Goal: Transaction & Acquisition: Download file/media

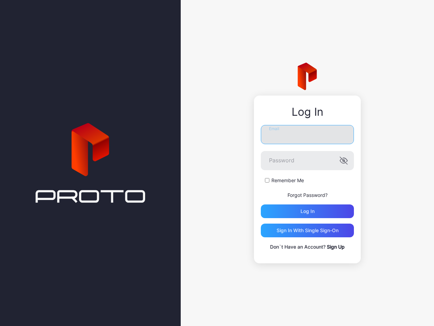
click at [255, 114] on input "Email" at bounding box center [307, 134] width 93 height 19
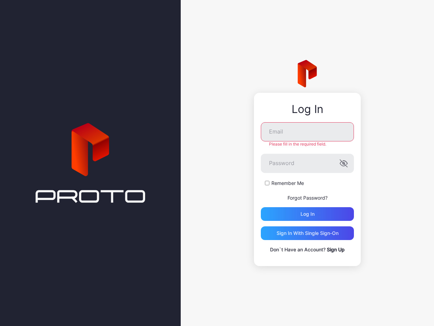
click at [207, 114] on div "Log In Email Please fill in the required field. Password Remember Me Forgot Pas…" at bounding box center [308, 163] width 254 height 326
click at [255, 114] on input "Email" at bounding box center [307, 131] width 93 height 19
type input "**********"
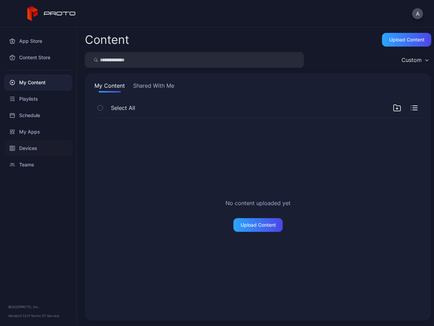
click at [22, 114] on div "Devices" at bounding box center [38, 148] width 68 height 16
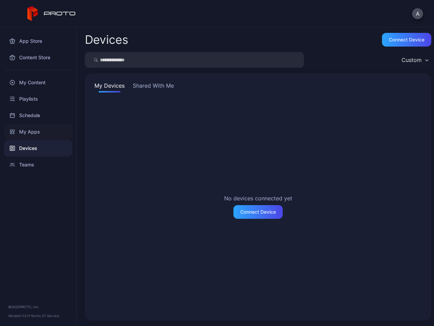
click at [31, 114] on div "My Apps" at bounding box center [38, 132] width 68 height 16
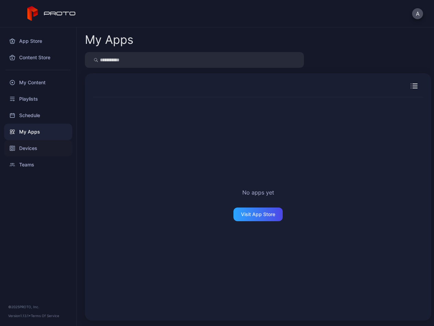
click at [24, 114] on div "Devices" at bounding box center [38, 148] width 68 height 16
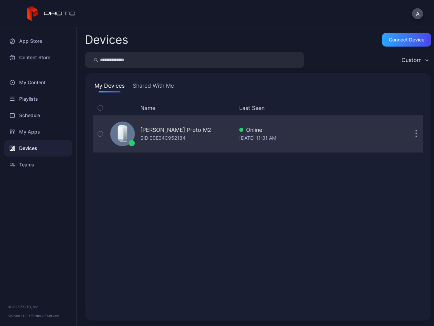
click at [255, 114] on button "button" at bounding box center [417, 134] width 14 height 14
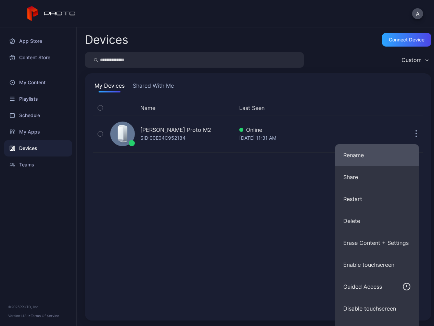
click at [255, 114] on button "Rename" at bounding box center [377, 155] width 84 height 22
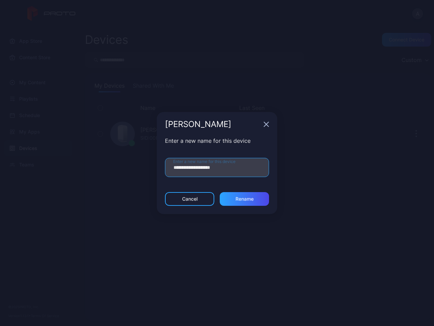
click at [195, 114] on input "**********" at bounding box center [217, 167] width 104 height 19
drag, startPoint x: 198, startPoint y: 168, endPoint x: 146, endPoint y: 168, distance: 52.1
click at [146, 114] on div "**********" at bounding box center [217, 163] width 434 height 326
type input "**********"
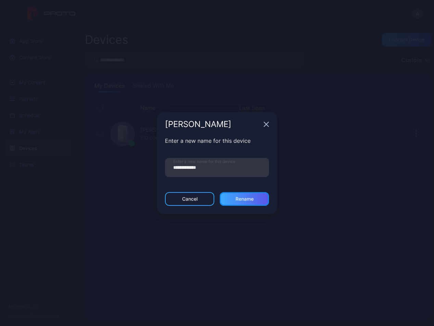
click at [238, 114] on div "Rename" at bounding box center [245, 198] width 18 height 5
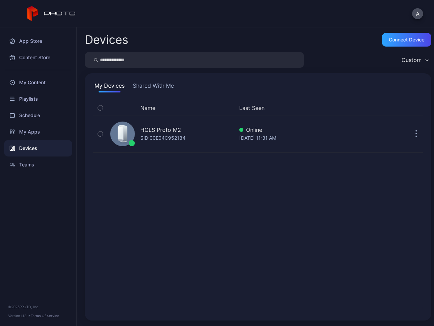
click at [173, 114] on div "Name Last Seen HCLS Proto M2 SID: 00E04C952184 Online [DATE] 11:31 AM" at bounding box center [258, 207] width 330 height 212
click at [44, 114] on div "My Apps" at bounding box center [38, 132] width 68 height 16
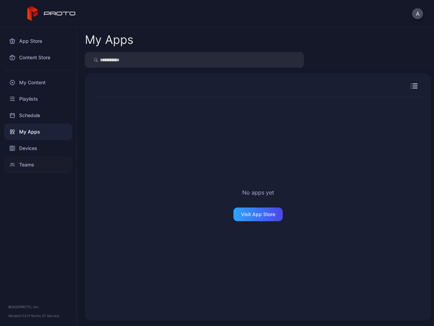
click at [30, 114] on div "Teams" at bounding box center [38, 165] width 68 height 16
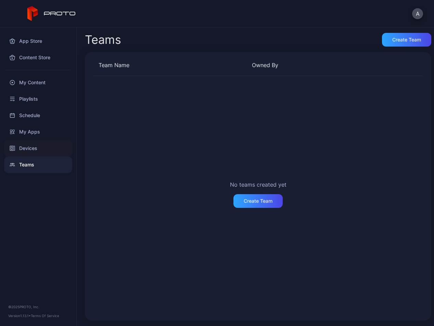
click at [33, 114] on div "Devices" at bounding box center [38, 148] width 68 height 16
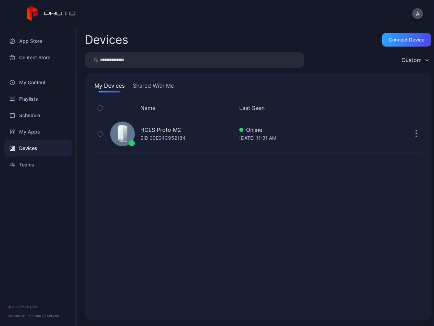
click at [42, 72] on div at bounding box center [38, 70] width 76 height 9
click at [40, 79] on div "My Content" at bounding box center [38, 82] width 68 height 16
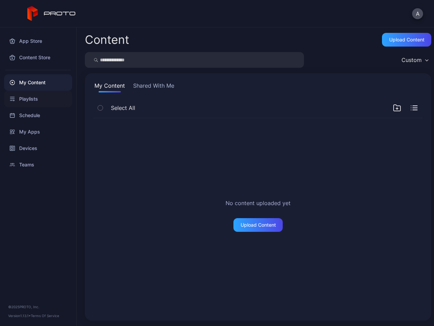
click at [37, 100] on div "Playlists" at bounding box center [38, 99] width 68 height 16
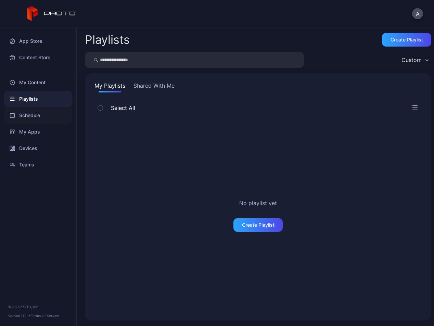
click at [37, 113] on div "Schedule" at bounding box center [38, 115] width 68 height 16
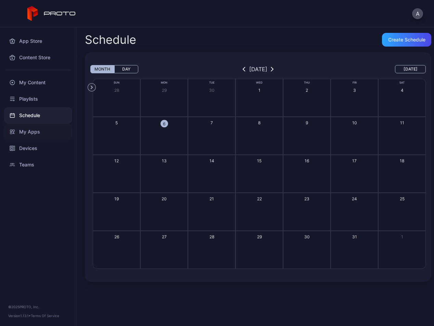
click at [32, 114] on div "My Apps" at bounding box center [38, 132] width 68 height 16
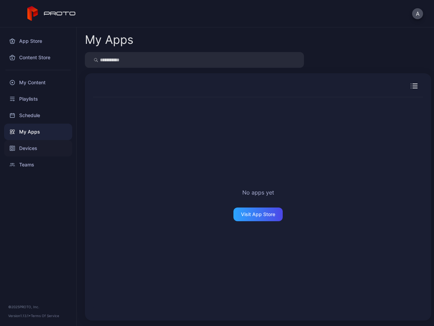
click at [29, 114] on div "Devices" at bounding box center [38, 148] width 68 height 16
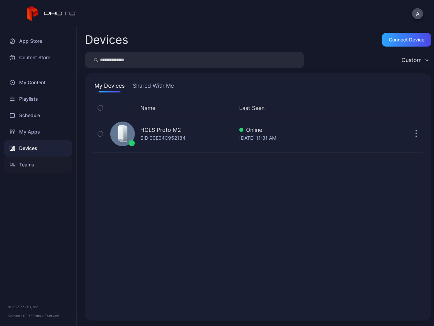
click at [25, 114] on div "Teams" at bounding box center [38, 165] width 68 height 16
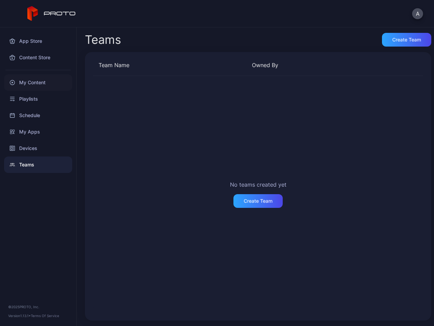
click at [30, 79] on div "My Content" at bounding box center [38, 82] width 68 height 16
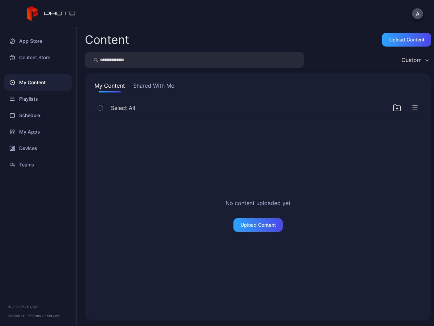
click at [169, 89] on button "Shared With Me" at bounding box center [154, 87] width 44 height 11
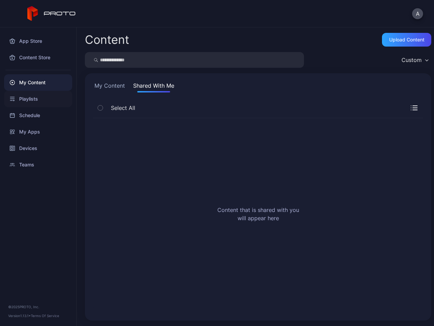
click at [43, 96] on div "Playlists" at bounding box center [38, 99] width 68 height 16
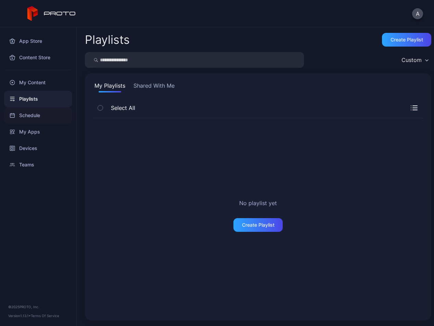
click at [22, 114] on div "Schedule" at bounding box center [38, 115] width 68 height 16
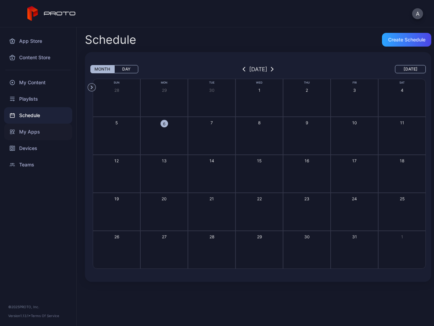
click at [23, 114] on div "My Apps" at bounding box center [38, 132] width 68 height 16
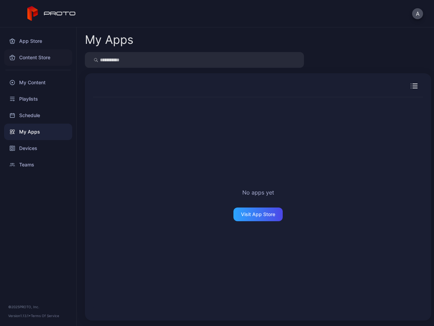
click at [31, 51] on div "Content Store" at bounding box center [38, 57] width 68 height 16
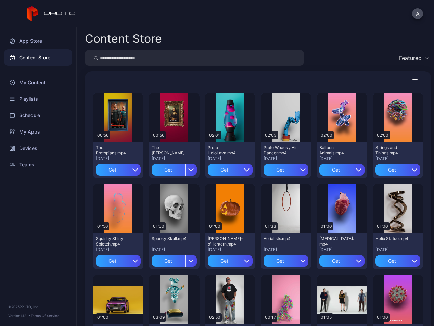
click at [152, 55] on input "search" at bounding box center [194, 58] width 219 height 16
type input "******"
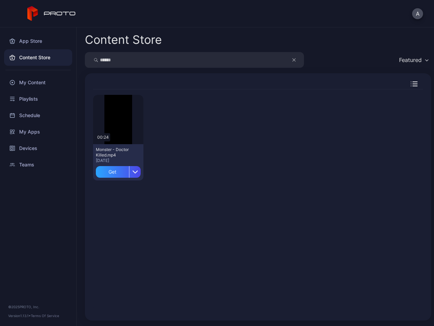
drag, startPoint x: 165, startPoint y: 63, endPoint x: 69, endPoint y: 49, distance: 96.6
click at [69, 49] on div "App Store Content Store My Content Playlists Schedule My Apps Devices Teams © 2…" at bounding box center [217, 176] width 434 height 299
type input "***"
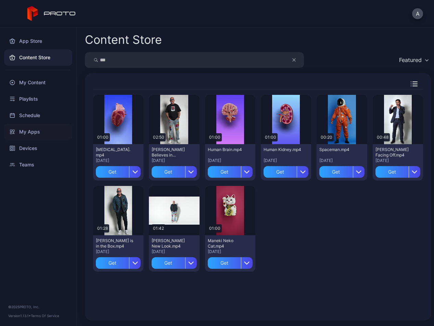
click at [32, 114] on div "My Apps" at bounding box center [38, 132] width 68 height 16
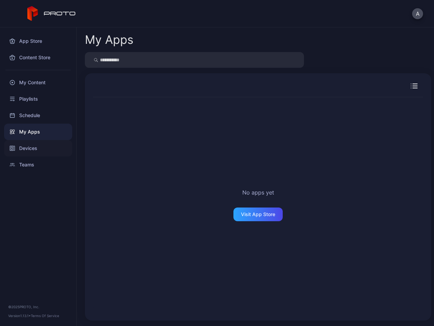
click at [38, 114] on div "Devices" at bounding box center [38, 148] width 68 height 16
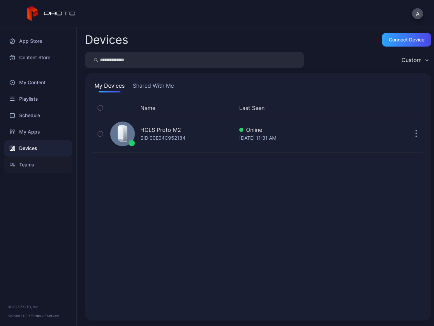
click at [25, 114] on div "Teams" at bounding box center [38, 165] width 68 height 16
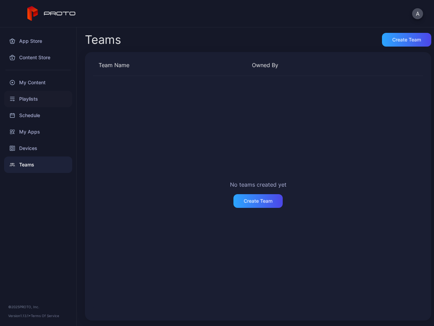
click at [30, 92] on div "Playlists" at bounding box center [38, 99] width 68 height 16
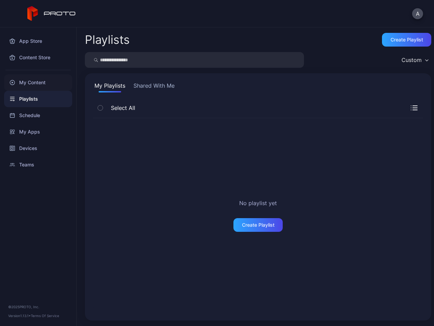
click at [32, 81] on div "My Content" at bounding box center [38, 82] width 68 height 16
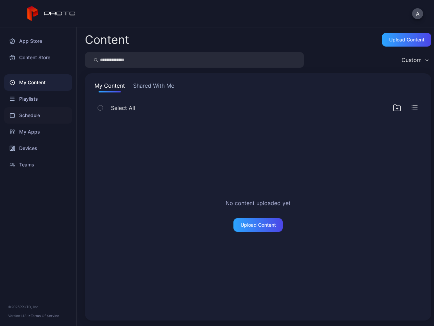
click at [32, 111] on div "Schedule" at bounding box center [38, 115] width 68 height 16
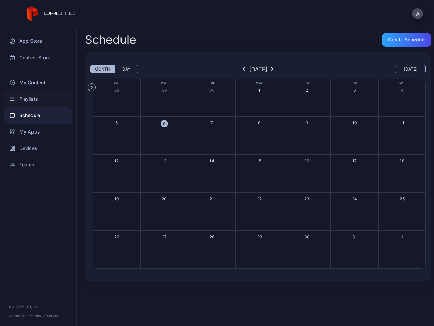
click at [32, 95] on div "Playlists" at bounding box center [38, 99] width 68 height 16
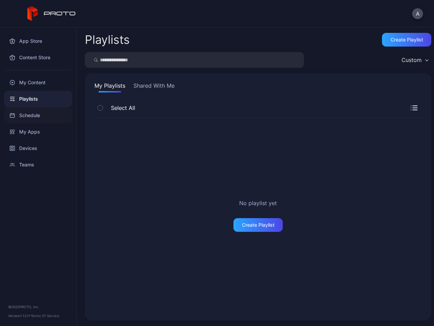
click at [32, 112] on div "Schedule" at bounding box center [38, 115] width 68 height 16
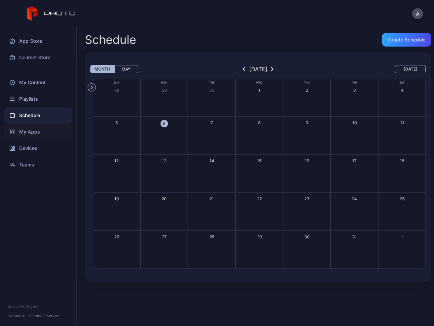
click at [30, 114] on div "My Apps" at bounding box center [38, 132] width 68 height 16
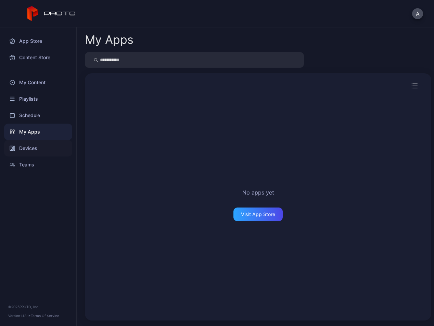
click at [29, 114] on div "Devices" at bounding box center [38, 148] width 68 height 16
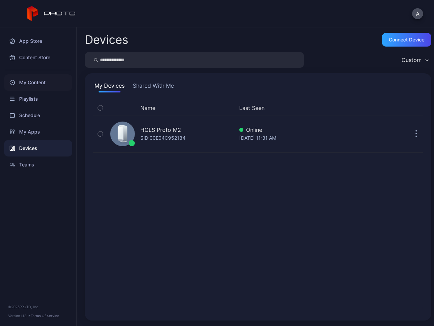
click at [28, 79] on div "My Content" at bounding box center [38, 82] width 68 height 16
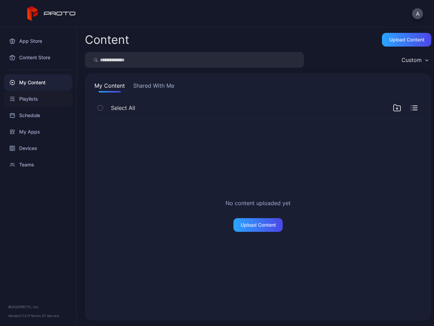
click at [32, 94] on div "Playlists" at bounding box center [38, 99] width 68 height 16
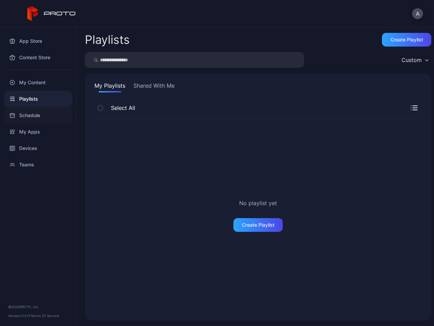
click at [24, 114] on div "Schedule" at bounding box center [38, 115] width 68 height 16
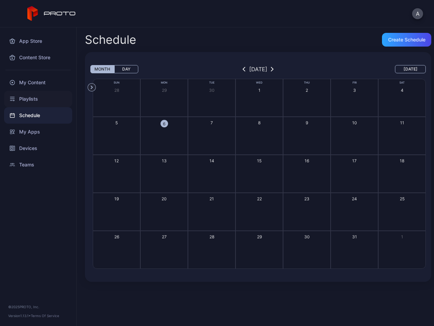
click at [36, 99] on div "Playlists" at bounding box center [38, 99] width 68 height 16
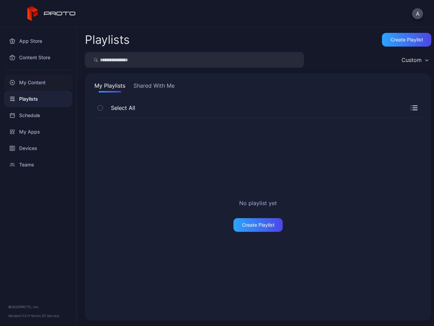
click at [29, 86] on div "My Content" at bounding box center [38, 82] width 68 height 16
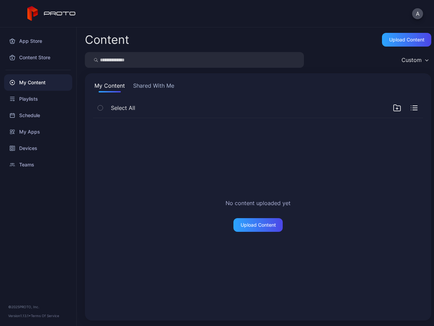
click at [33, 83] on div "My Content" at bounding box center [38, 82] width 68 height 16
click at [41, 58] on div "Content Store" at bounding box center [38, 57] width 68 height 16
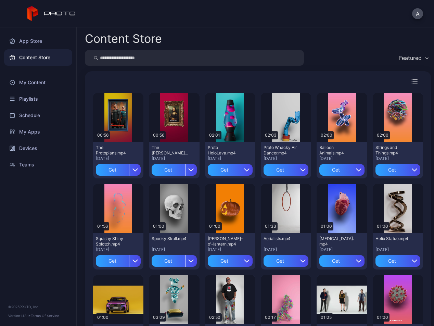
click at [158, 54] on input "search" at bounding box center [194, 58] width 219 height 16
type input "*****"
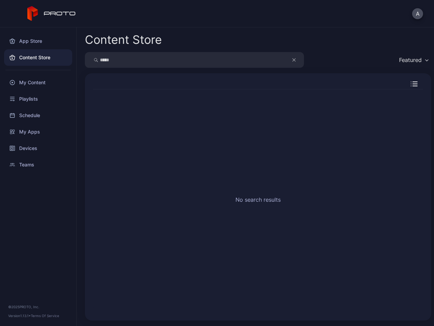
click at [114, 59] on input "*****" at bounding box center [194, 60] width 219 height 16
click at [26, 44] on div "App Store" at bounding box center [38, 41] width 68 height 16
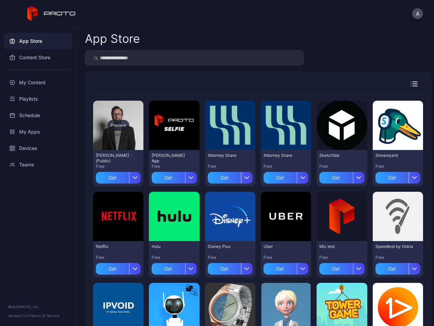
click at [113, 114] on div "Preview" at bounding box center [118, 125] width 50 height 49
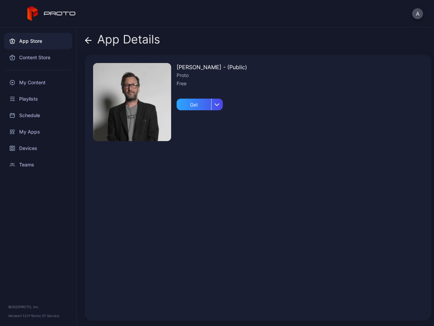
click at [126, 103] on img at bounding box center [132, 102] width 78 height 78
click at [216, 105] on icon "button" at bounding box center [217, 104] width 5 height 3
click at [243, 79] on div "Free" at bounding box center [212, 83] width 71 height 8
click at [94, 97] on img at bounding box center [132, 102] width 78 height 78
click at [37, 114] on div "Devices" at bounding box center [38, 148] width 68 height 16
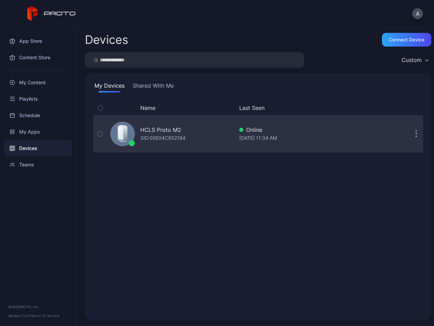
click at [145, 114] on div "HCLS Proto M2" at bounding box center [160, 130] width 41 height 8
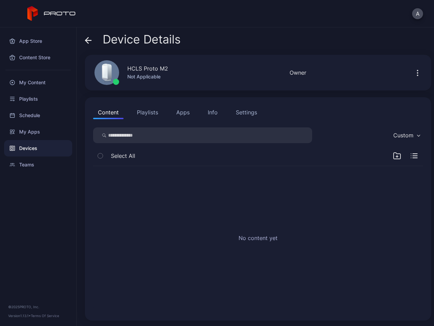
click at [148, 111] on button "Playlists" at bounding box center [147, 113] width 31 height 14
click at [179, 111] on button "Apps" at bounding box center [183, 113] width 23 height 14
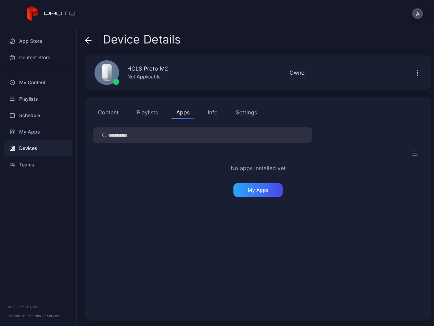
click at [210, 110] on div "Info" at bounding box center [213, 112] width 10 height 8
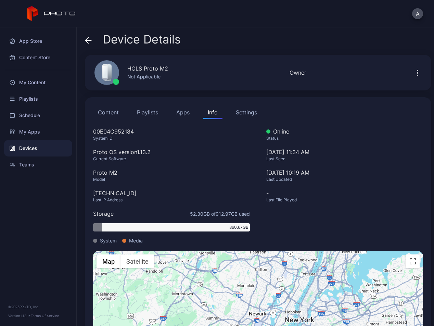
scroll to position [61, 0]
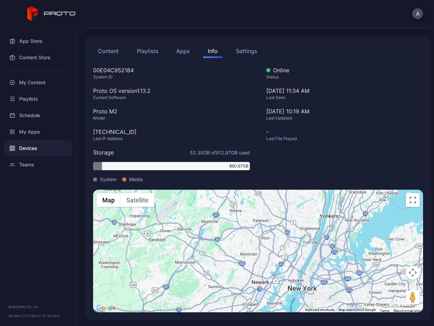
click at [250, 51] on div "Settings" at bounding box center [246, 51] width 21 height 8
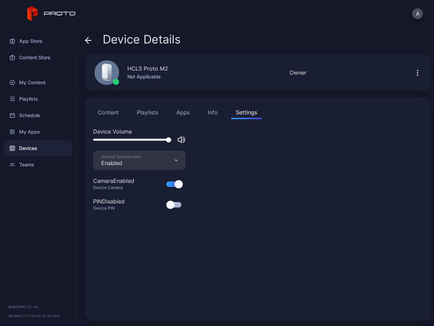
click at [176, 113] on button "Apps" at bounding box center [183, 113] width 23 height 14
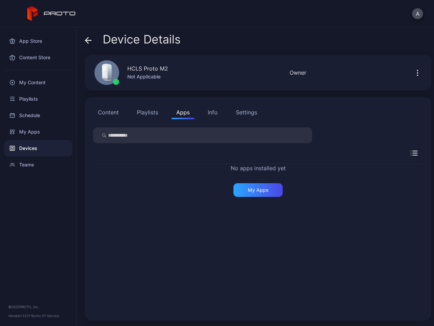
click at [148, 114] on button "Playlists" at bounding box center [147, 113] width 31 height 14
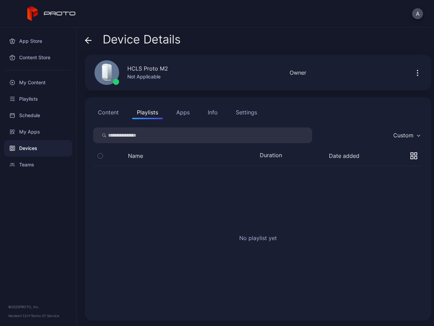
click at [107, 113] on button "Content" at bounding box center [108, 113] width 30 height 14
click at [36, 82] on div "My Content" at bounding box center [38, 82] width 68 height 16
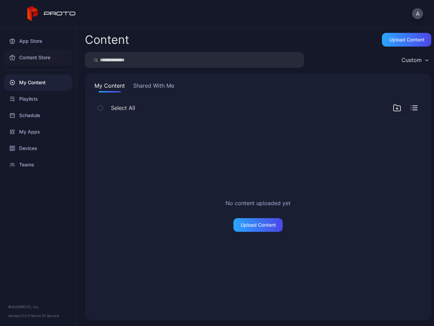
click at [41, 63] on div "Content Store" at bounding box center [38, 57] width 68 height 16
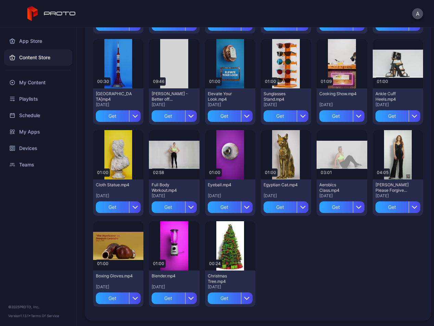
scroll to position [1254, 0]
click at [22, 111] on div "Schedule" at bounding box center [38, 115] width 68 height 16
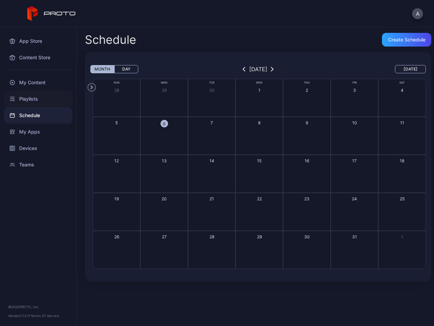
click at [37, 102] on div "Playlists" at bounding box center [38, 99] width 68 height 16
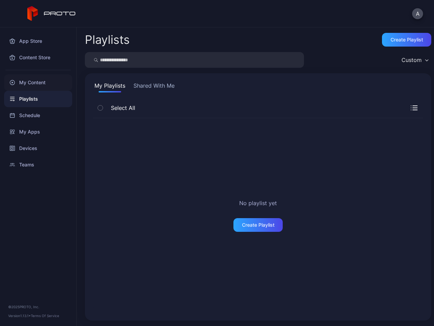
click at [38, 84] on div "My Content" at bounding box center [38, 82] width 68 height 16
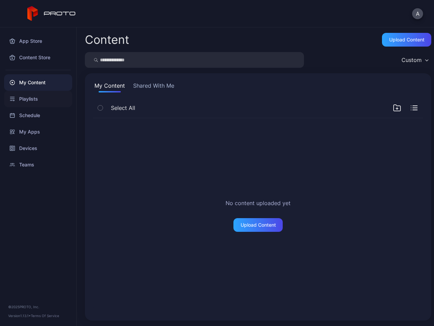
click at [35, 101] on div "Playlists" at bounding box center [38, 99] width 68 height 16
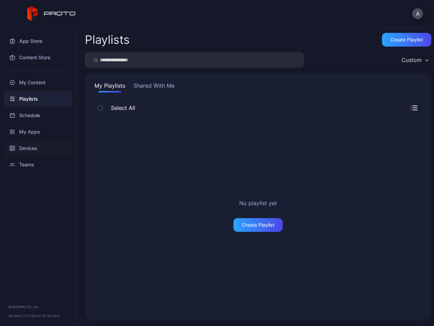
click at [33, 114] on div "Devices" at bounding box center [38, 148] width 68 height 16
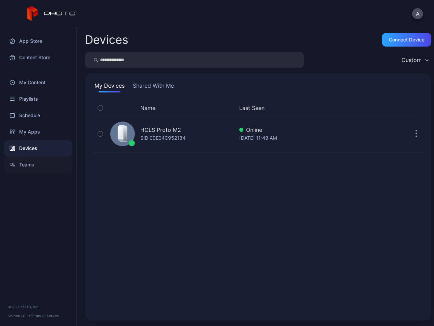
click at [30, 114] on div "Teams" at bounding box center [38, 165] width 68 height 16
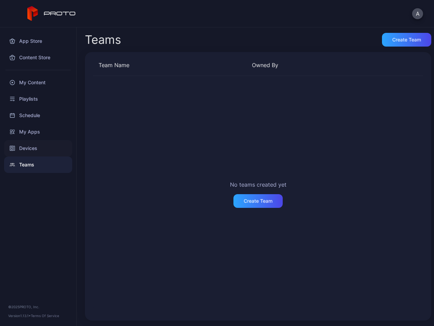
click at [35, 114] on div "Devices" at bounding box center [38, 148] width 68 height 16
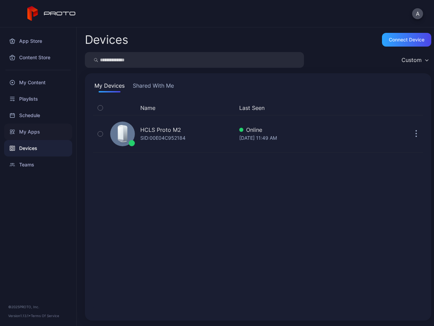
click at [32, 114] on div "My Apps" at bounding box center [38, 132] width 68 height 16
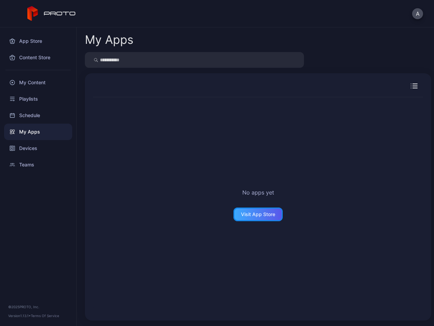
click at [255, 114] on div "Visit App Store" at bounding box center [258, 214] width 34 height 5
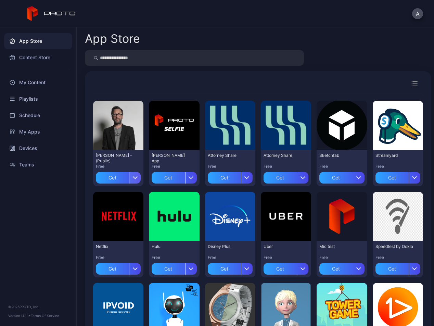
click at [141, 114] on div "button" at bounding box center [135, 178] width 12 height 12
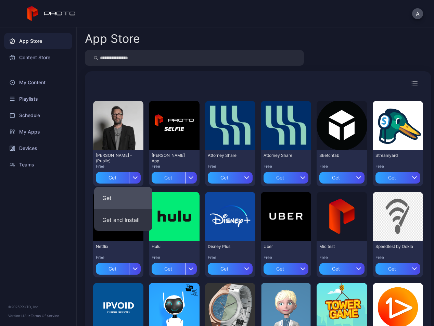
click at [119, 114] on button "Get" at bounding box center [123, 198] width 58 height 22
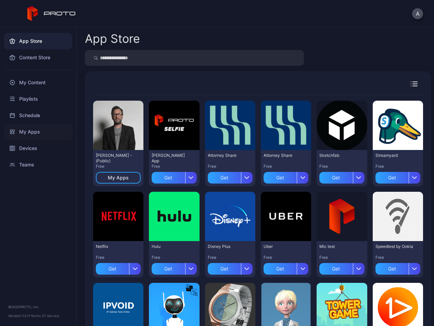
click at [30, 114] on div "My Apps" at bounding box center [38, 132] width 68 height 16
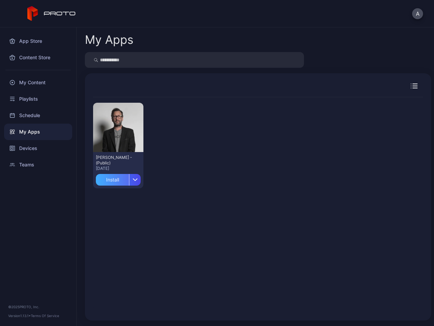
click at [113, 114] on div "Install" at bounding box center [112, 180] width 33 height 12
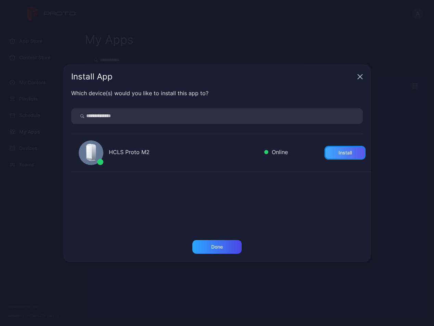
click at [255, 114] on div "Install" at bounding box center [345, 152] width 13 height 5
click at [222, 114] on div "Done" at bounding box center [217, 246] width 12 height 5
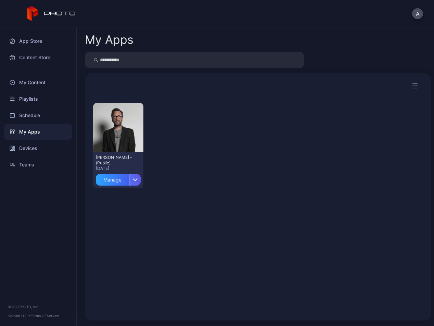
click at [141, 114] on div "button" at bounding box center [135, 180] width 12 height 12
click at [22, 114] on div "Devices" at bounding box center [38, 148] width 68 height 16
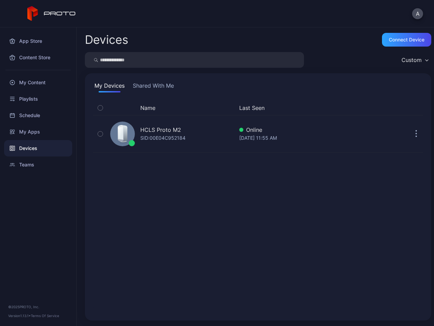
click at [147, 89] on button "Shared With Me" at bounding box center [154, 87] width 44 height 11
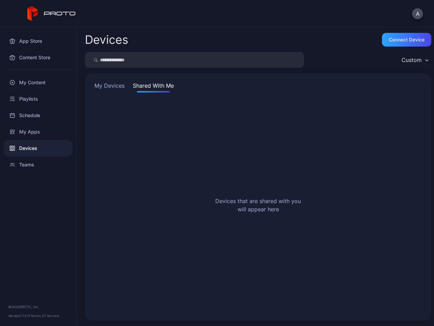
click at [112, 92] on div "My Devices Shared With Me Devices that are shared with you will appear here" at bounding box center [258, 196] width 347 height 247
click at [255, 61] on div "Custom" at bounding box center [412, 60] width 20 height 7
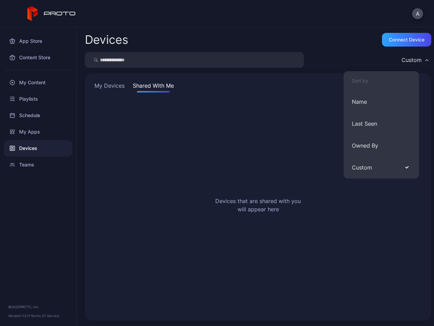
click at [218, 114] on div "Devices that are shared with you will appear here" at bounding box center [258, 207] width 330 height 212
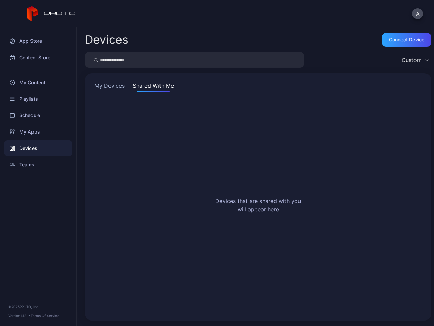
click at [120, 86] on button "My Devices" at bounding box center [109, 87] width 33 height 11
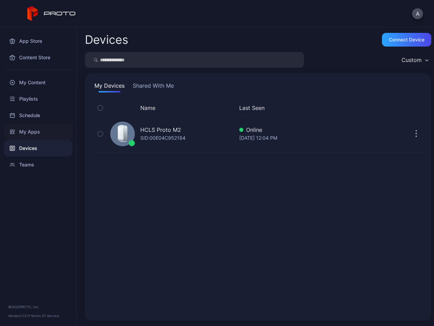
click at [29, 114] on div "My Apps" at bounding box center [38, 132] width 68 height 16
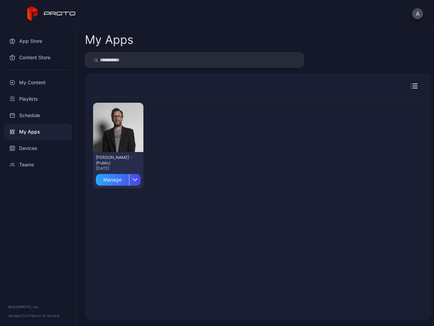
click at [144, 114] on div "[PERSON_NAME] - (Public) [DATE] Manage" at bounding box center [118, 170] width 50 height 36
click at [141, 114] on div "button" at bounding box center [135, 180] width 12 height 12
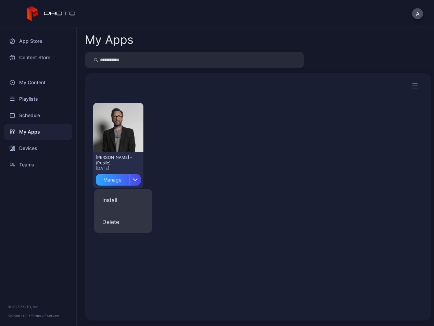
click at [255, 114] on div "Preview [PERSON_NAME] N Persona - (Public) [DATE] Manage" at bounding box center [258, 205] width 341 height 226
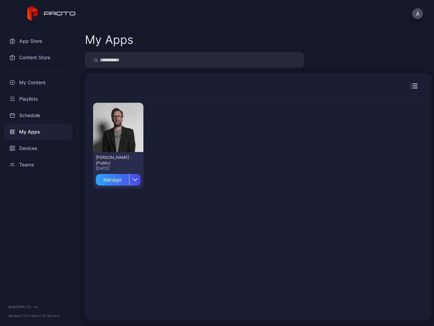
click at [255, 85] on icon "button" at bounding box center [414, 86] width 7 height 5
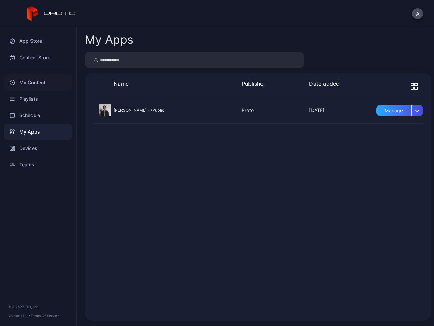
click at [28, 84] on div "My Content" at bounding box center [38, 82] width 68 height 16
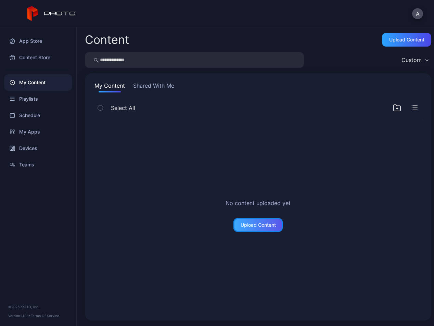
click at [250, 114] on div "Upload Content" at bounding box center [258, 224] width 35 height 5
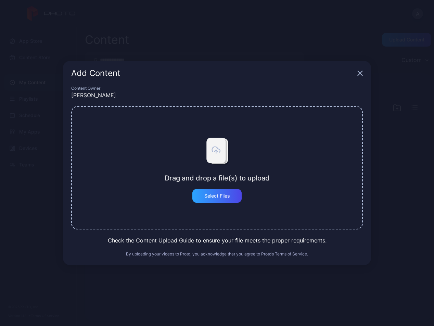
click at [162, 114] on button "Content Upload Guide" at bounding box center [165, 240] width 58 height 8
click at [255, 77] on div "Add Content" at bounding box center [217, 73] width 308 height 25
click at [255, 74] on icon "button" at bounding box center [360, 73] width 5 height 5
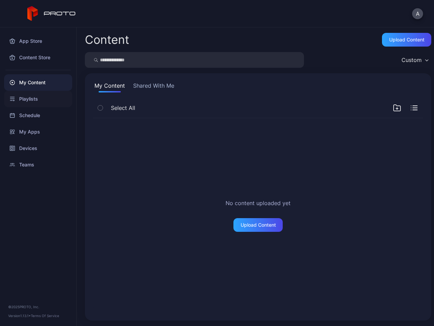
click at [33, 99] on div "Playlists" at bounding box center [38, 99] width 68 height 16
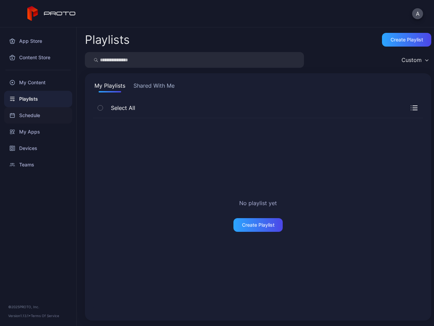
click at [34, 114] on div "Schedule" at bounding box center [38, 115] width 68 height 16
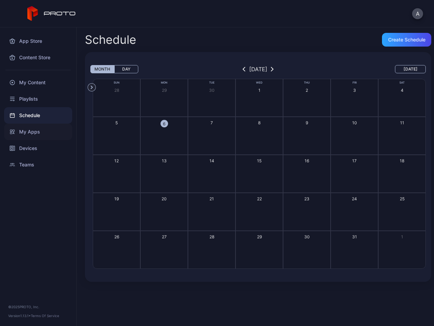
click at [37, 114] on div "My Apps" at bounding box center [38, 132] width 68 height 16
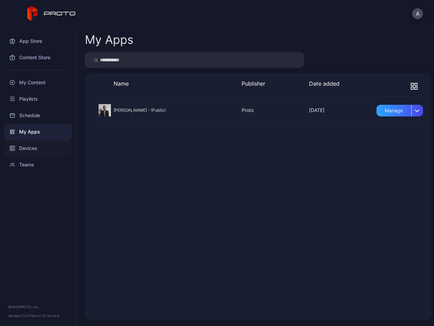
click at [39, 114] on div "Devices" at bounding box center [38, 148] width 68 height 16
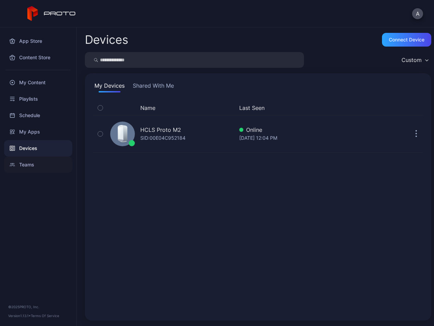
click at [38, 114] on div "Teams" at bounding box center [38, 165] width 68 height 16
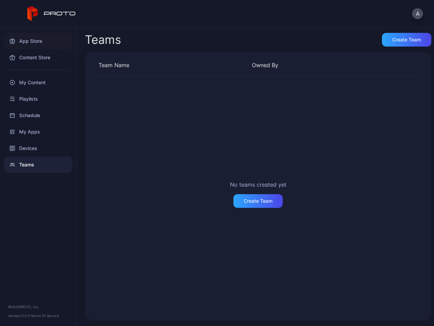
click at [27, 40] on div "App Store" at bounding box center [38, 41] width 68 height 16
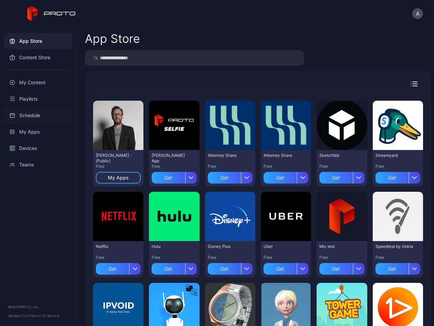
click at [30, 114] on div "Schedule" at bounding box center [38, 115] width 68 height 16
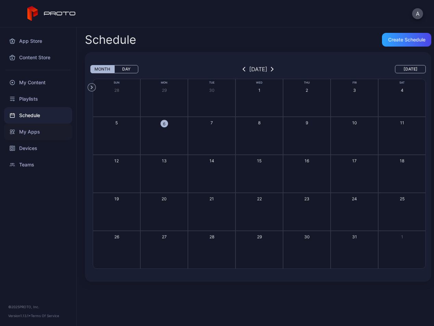
click at [35, 114] on div "My Apps" at bounding box center [38, 132] width 68 height 16
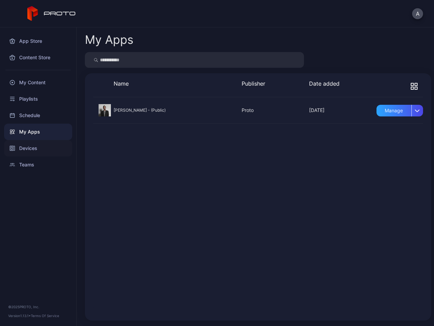
click at [37, 114] on div "Devices" at bounding box center [38, 148] width 68 height 16
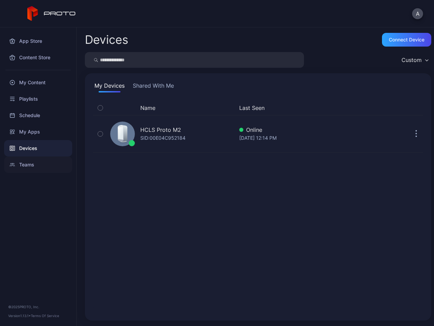
click at [24, 114] on div "Teams" at bounding box center [38, 165] width 68 height 16
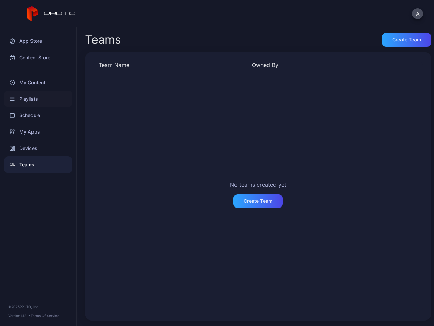
click at [28, 95] on div "Playlists" at bounding box center [38, 99] width 68 height 16
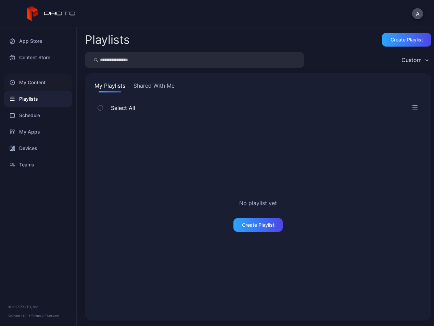
click at [29, 87] on div "My Content" at bounding box center [38, 82] width 68 height 16
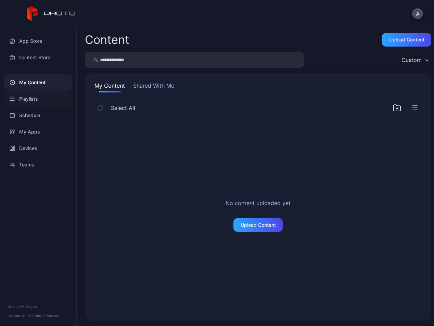
click at [30, 102] on div "Playlists" at bounding box center [38, 99] width 68 height 16
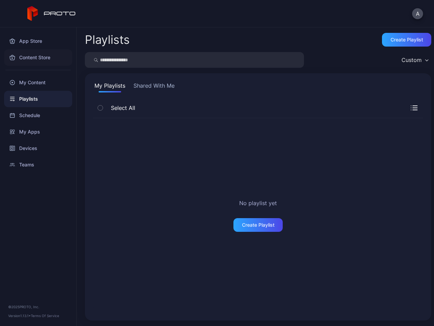
click at [15, 55] on div "Content Store" at bounding box center [38, 57] width 68 height 16
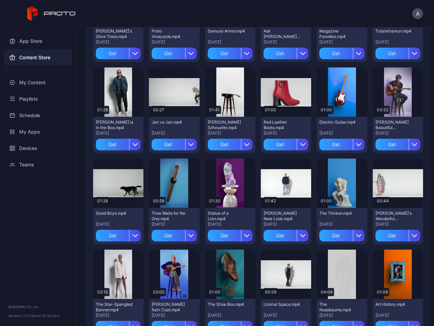
scroll to position [591, 0]
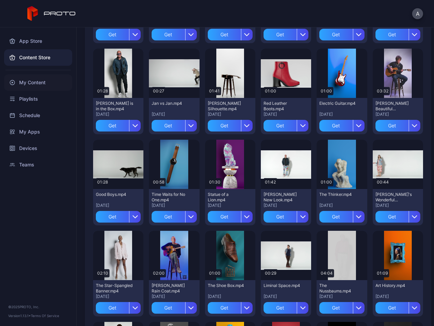
click at [25, 82] on div "My Content" at bounding box center [38, 82] width 68 height 16
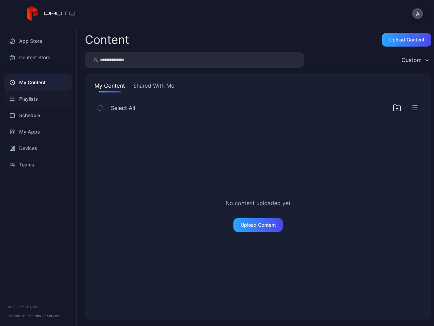
click at [27, 96] on div "Playlists" at bounding box center [38, 99] width 68 height 16
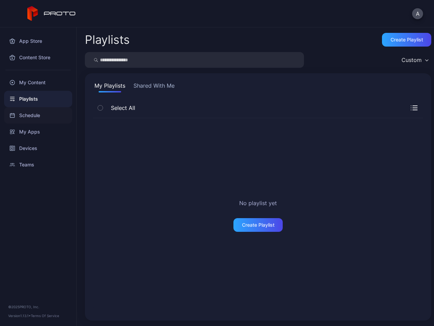
click at [27, 110] on div "Schedule" at bounding box center [38, 115] width 68 height 16
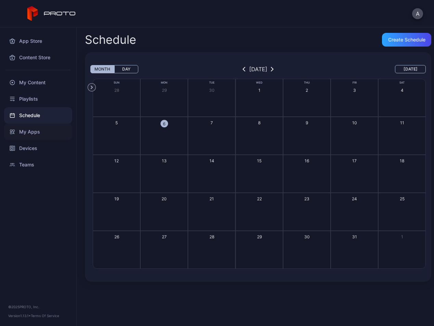
click at [30, 114] on div "My Apps" at bounding box center [38, 132] width 68 height 16
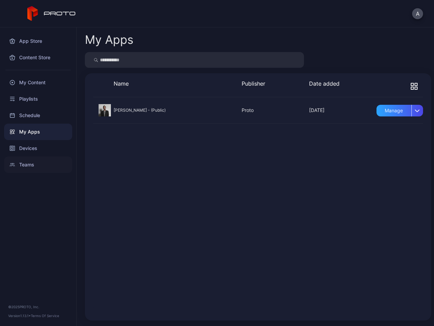
click at [28, 114] on div "Teams" at bounding box center [38, 165] width 68 height 16
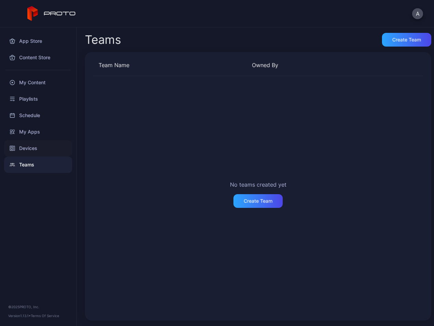
click at [31, 114] on div "Devices" at bounding box center [38, 148] width 68 height 16
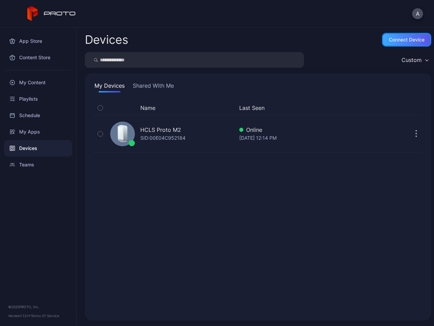
click at [255, 34] on div "Connect device" at bounding box center [406, 40] width 49 height 14
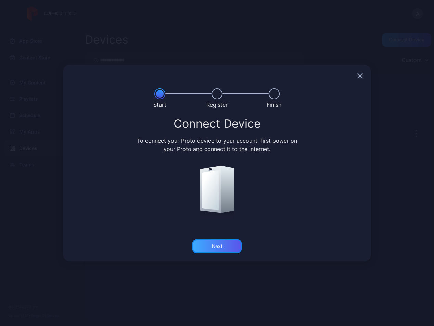
click at [214, 114] on div "Next" at bounding box center [217, 246] width 49 height 14
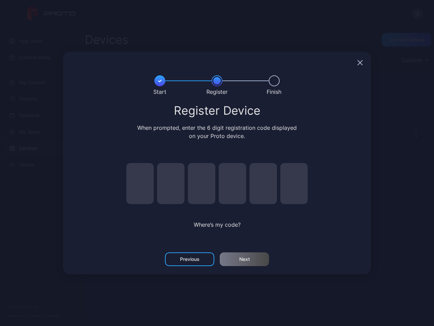
click at [255, 60] on div at bounding box center [217, 63] width 308 height 22
click at [255, 62] on icon "button" at bounding box center [360, 62] width 5 height 5
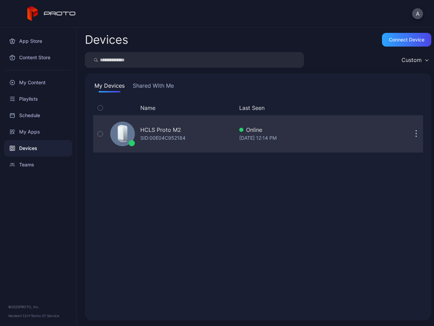
click at [148, 114] on div "HCLS Proto M2" at bounding box center [160, 130] width 41 height 8
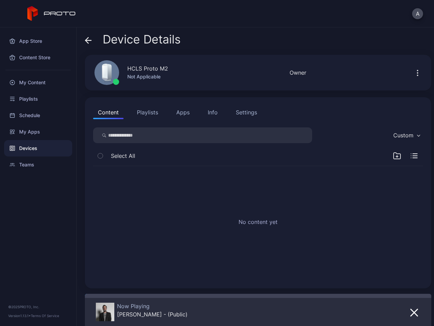
click at [189, 113] on button "Apps" at bounding box center [183, 113] width 23 height 14
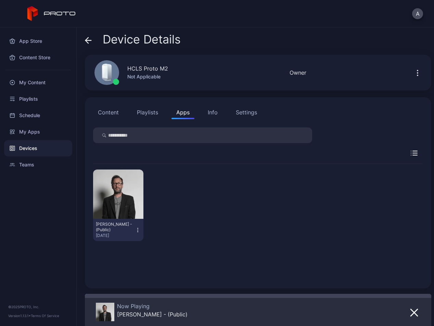
click at [208, 111] on div "Info" at bounding box center [213, 112] width 10 height 8
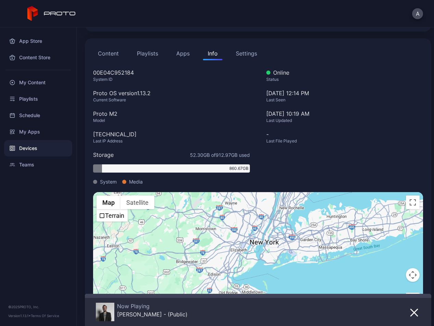
scroll to position [58, 0]
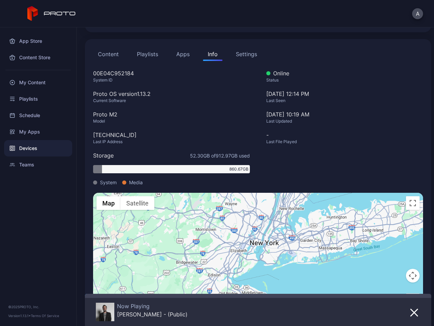
click at [243, 50] on div "Settings" at bounding box center [246, 54] width 21 height 8
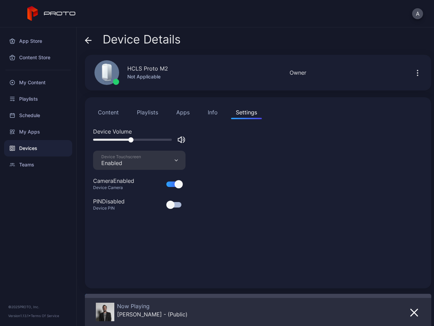
click at [146, 108] on button "Playlists" at bounding box center [147, 113] width 31 height 14
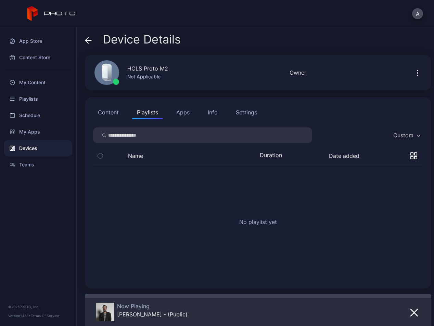
click at [101, 113] on button "Content" at bounding box center [108, 113] width 30 height 14
click at [47, 100] on div "Playlists" at bounding box center [38, 99] width 68 height 16
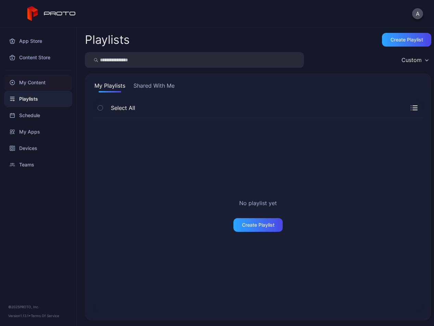
click at [37, 77] on div "My Content" at bounding box center [38, 82] width 68 height 16
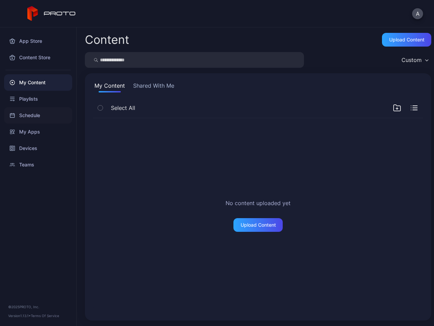
click at [36, 114] on div "Schedule" at bounding box center [38, 115] width 68 height 16
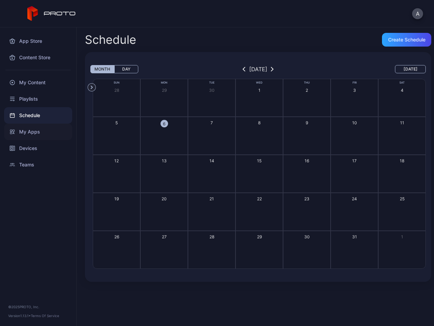
click at [38, 114] on div "My Apps" at bounding box center [38, 132] width 68 height 16
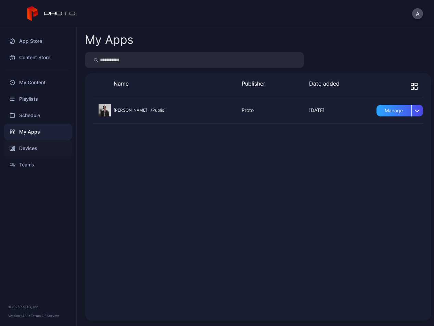
click at [41, 114] on div "Devices" at bounding box center [38, 148] width 68 height 16
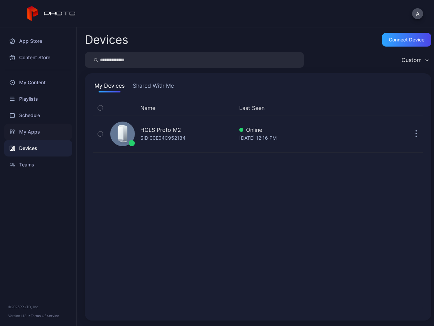
click at [30, 114] on div "My Apps" at bounding box center [38, 132] width 68 height 16
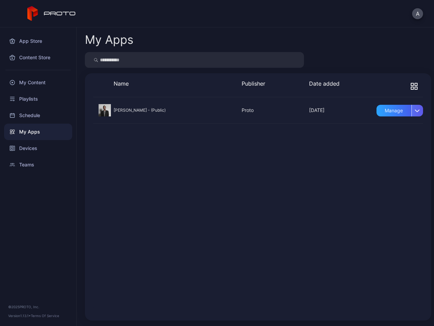
click at [255, 108] on div "button" at bounding box center [418, 111] width 12 height 12
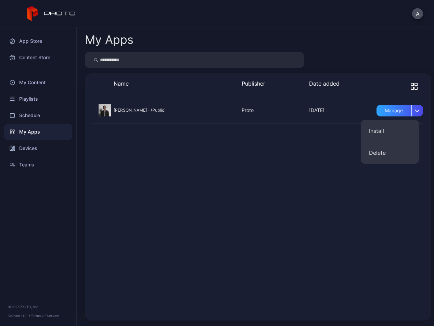
click at [255, 83] on icon "button" at bounding box center [414, 86] width 7 height 7
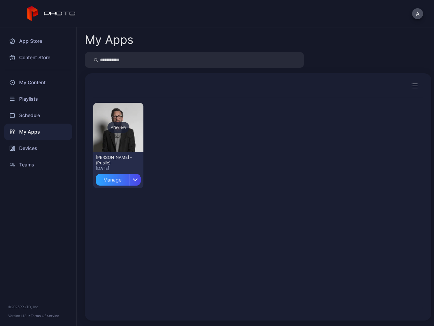
click at [106, 114] on div "Preview" at bounding box center [118, 127] width 50 height 49
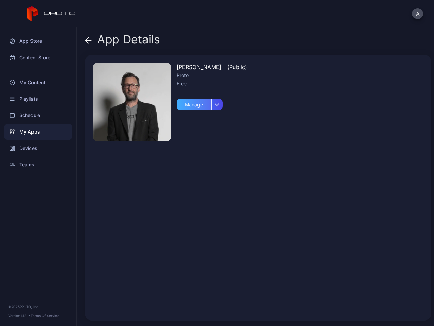
click at [198, 104] on div "Manage" at bounding box center [194, 105] width 35 height 12
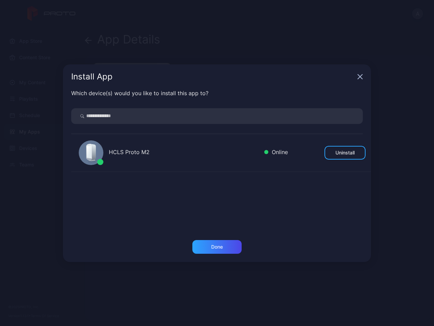
click at [255, 73] on div "Install App" at bounding box center [217, 76] width 308 height 25
click at [255, 78] on div "Install App" at bounding box center [217, 76] width 308 height 25
click at [255, 77] on icon "button" at bounding box center [360, 76] width 5 height 5
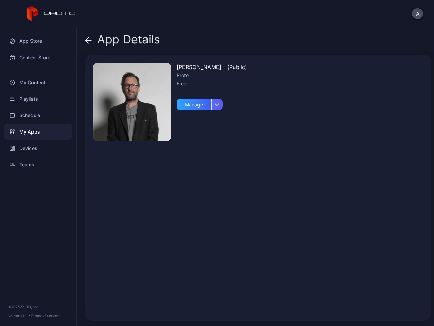
click at [222, 107] on div "button" at bounding box center [217, 105] width 12 height 12
click at [38, 114] on div "Devices" at bounding box center [38, 148] width 68 height 16
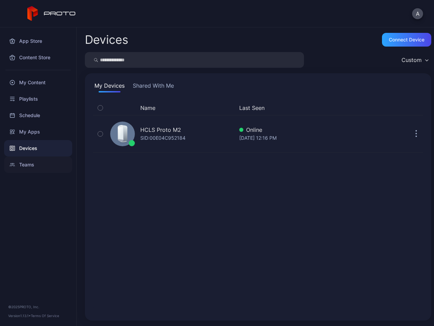
click at [30, 114] on div "Teams" at bounding box center [38, 165] width 68 height 16
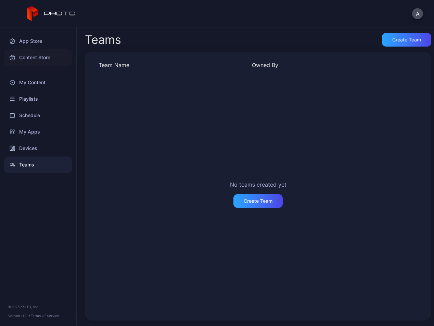
click at [33, 58] on div "Content Store" at bounding box center [38, 57] width 68 height 16
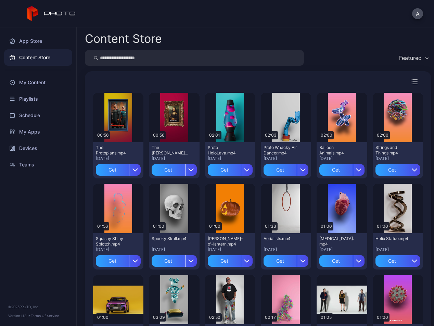
click at [255, 60] on div "Featured" at bounding box center [410, 57] width 23 height 7
click at [30, 42] on div "App Store" at bounding box center [38, 41] width 68 height 16
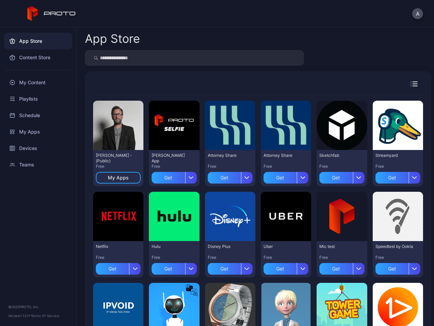
click at [255, 85] on icon "button" at bounding box center [414, 84] width 7 height 5
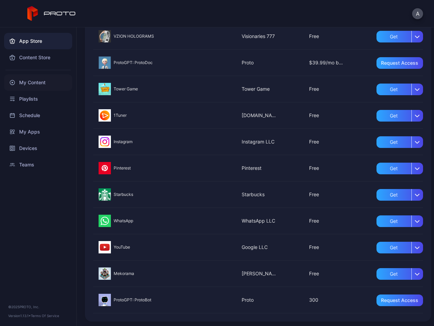
scroll to position [441, 0]
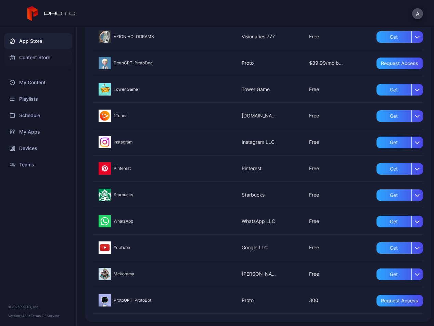
click at [31, 58] on div "Content Store" at bounding box center [38, 57] width 68 height 16
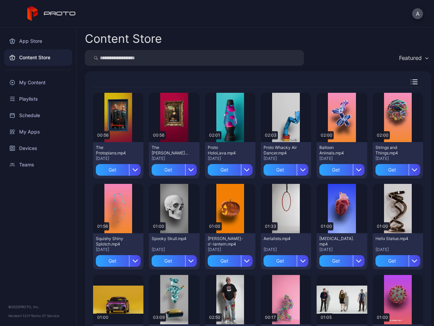
click at [58, 13] on icon at bounding box center [51, 13] width 49 height 15
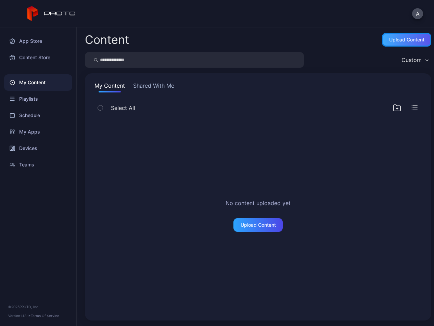
click at [255, 39] on div "Upload Content" at bounding box center [407, 39] width 35 height 5
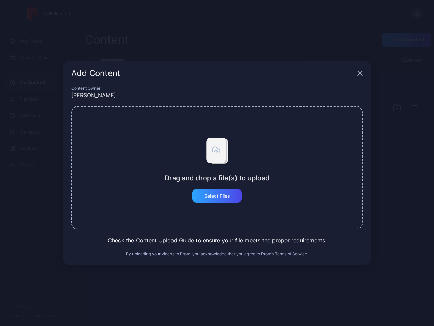
click at [255, 114] on div "Add Content Content Owner [PERSON_NAME] Drag and drop a file(s) to upload Selec…" at bounding box center [217, 163] width 434 height 326
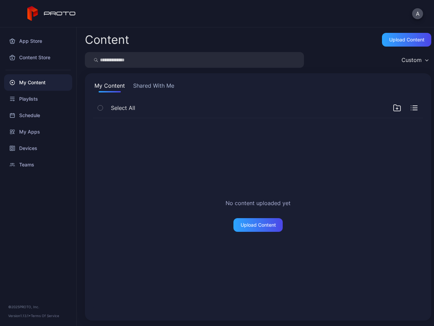
click at [255, 57] on div "Custom" at bounding box center [414, 60] width 33 height 10
click at [218, 114] on div "No content uploaded yet Upload Content" at bounding box center [258, 215] width 341 height 205
click at [255, 105] on icon "button" at bounding box center [397, 108] width 8 height 8
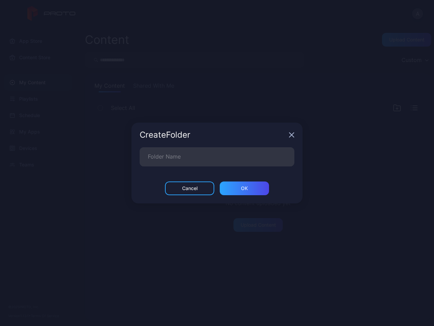
click at [255, 114] on div "Create Folder" at bounding box center [217, 135] width 171 height 25
click at [255, 114] on icon "button" at bounding box center [291, 134] width 5 height 5
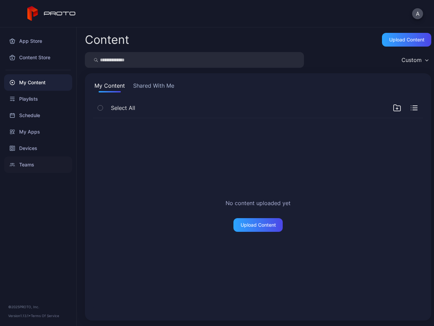
click at [22, 114] on div "Teams" at bounding box center [38, 165] width 68 height 16
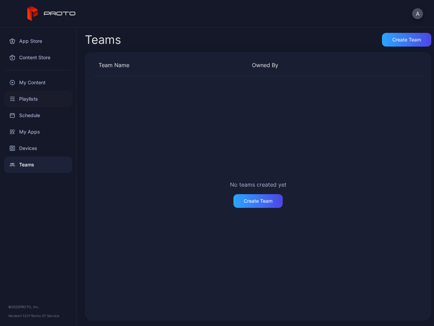
click at [27, 95] on div "Playlists" at bounding box center [38, 99] width 68 height 16
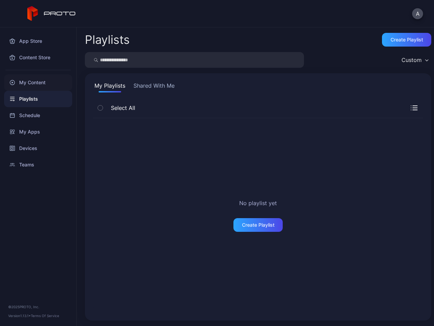
click at [42, 84] on div "My Content" at bounding box center [38, 82] width 68 height 16
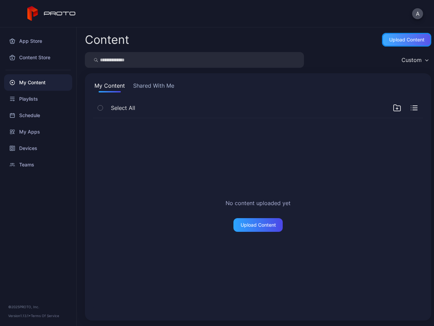
click at [255, 42] on div "Upload Content" at bounding box center [406, 40] width 49 height 14
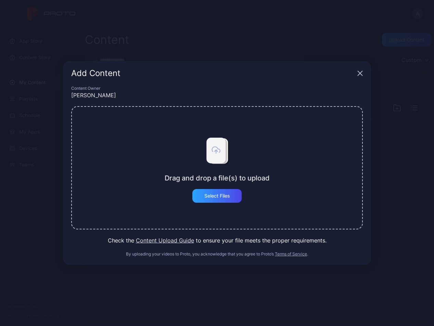
click at [32, 114] on div "Add Content Content Owner [PERSON_NAME] Drag and drop a file(s) to upload Selec…" at bounding box center [217, 163] width 434 height 326
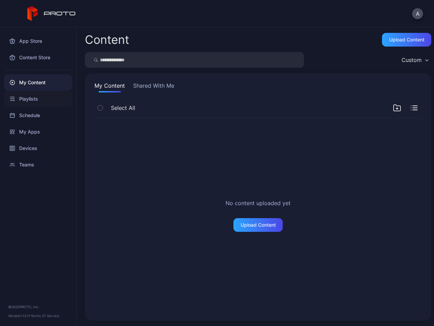
click at [38, 102] on div "Playlists" at bounding box center [38, 99] width 68 height 16
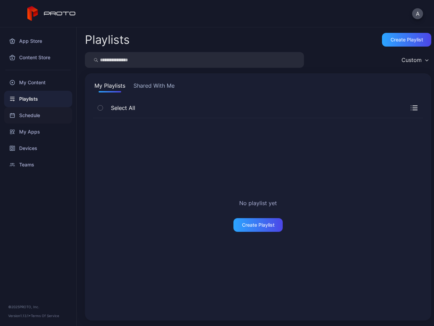
click at [35, 114] on div "Schedule" at bounding box center [38, 115] width 68 height 16
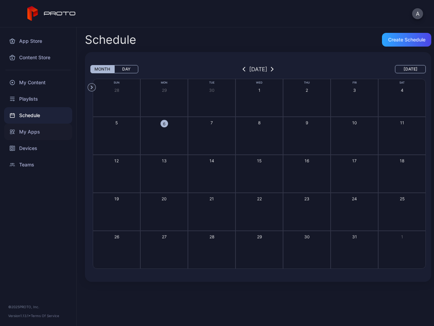
click at [28, 114] on div "My Apps" at bounding box center [38, 132] width 68 height 16
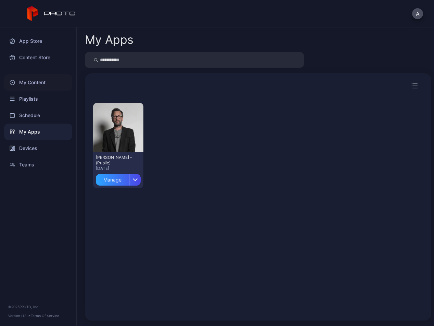
click at [23, 84] on div "My Content" at bounding box center [38, 82] width 68 height 16
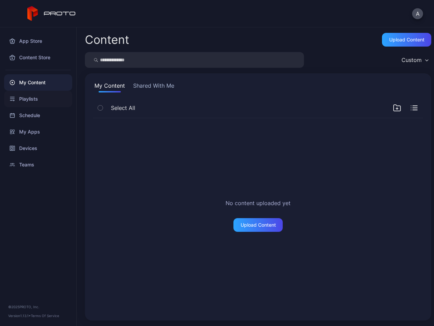
click at [26, 96] on div "Playlists" at bounding box center [38, 99] width 68 height 16
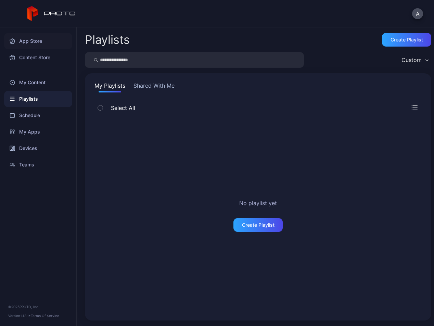
click at [28, 36] on div "App Store" at bounding box center [38, 41] width 68 height 16
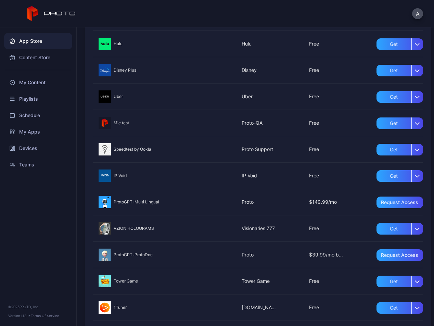
scroll to position [276, 0]
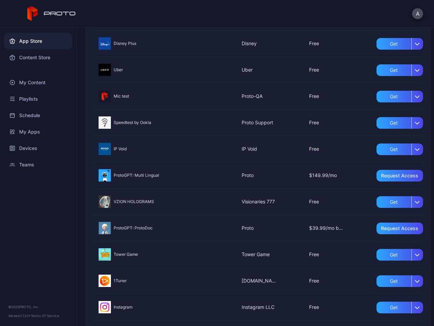
click at [125, 114] on div at bounding box center [258, 202] width 330 height 26
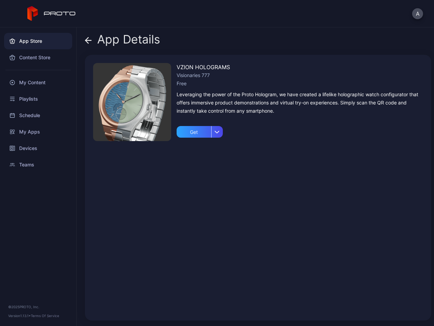
click at [87, 37] on icon at bounding box center [88, 40] width 7 height 7
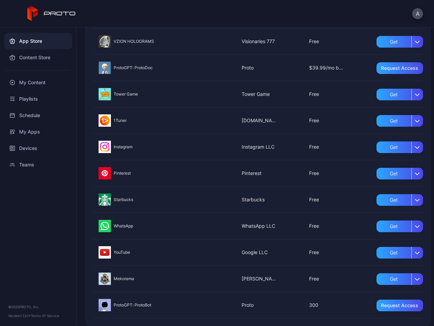
scroll to position [442, 0]
